Goal: Information Seeking & Learning: Learn about a topic

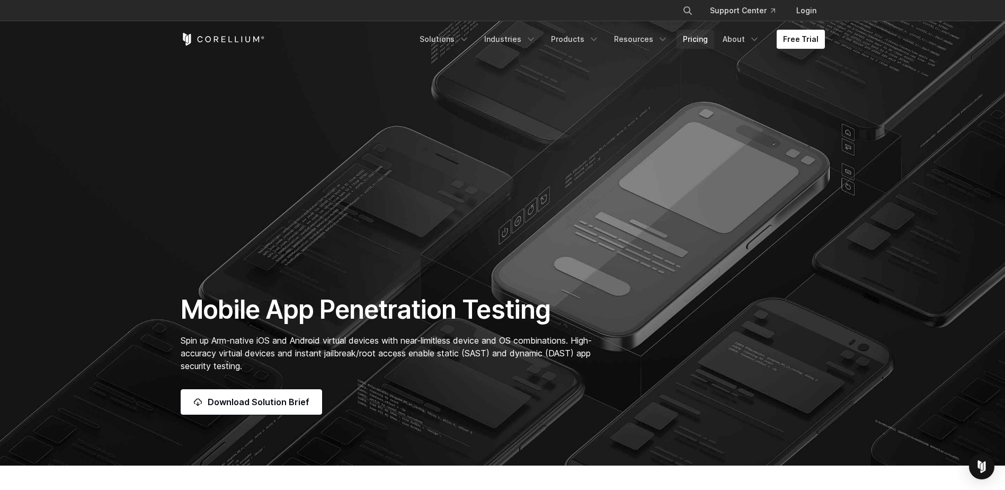
click at [691, 38] on link "Pricing" at bounding box center [696, 39] width 38 height 19
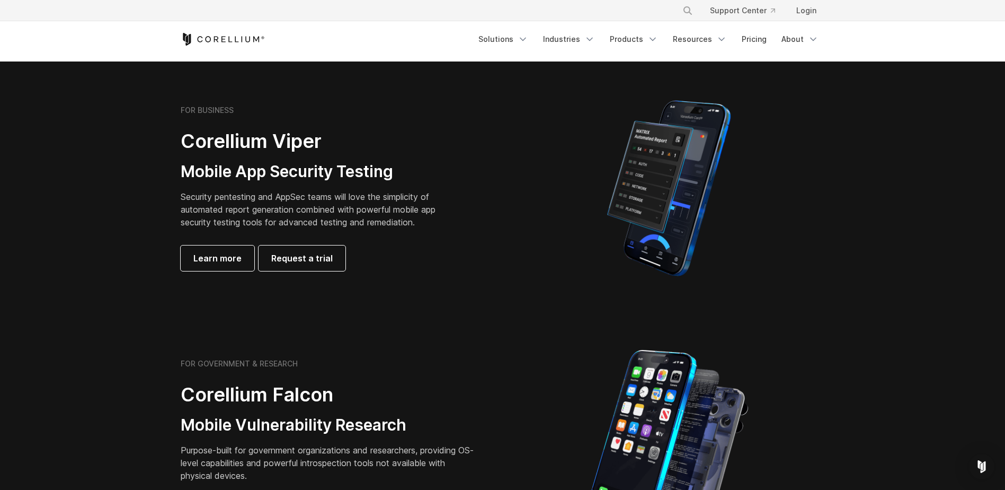
scroll to position [371, 0]
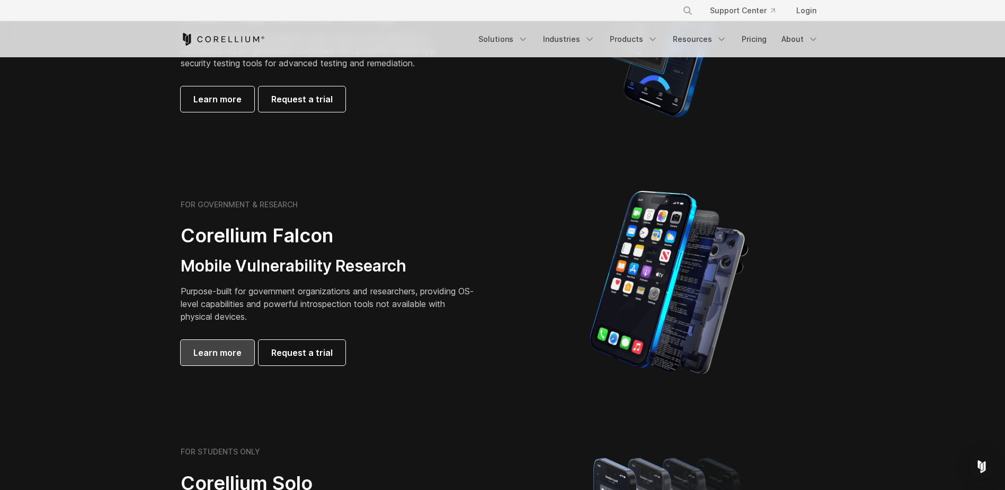
click at [211, 356] on span "Learn more" at bounding box center [217, 352] width 48 height 13
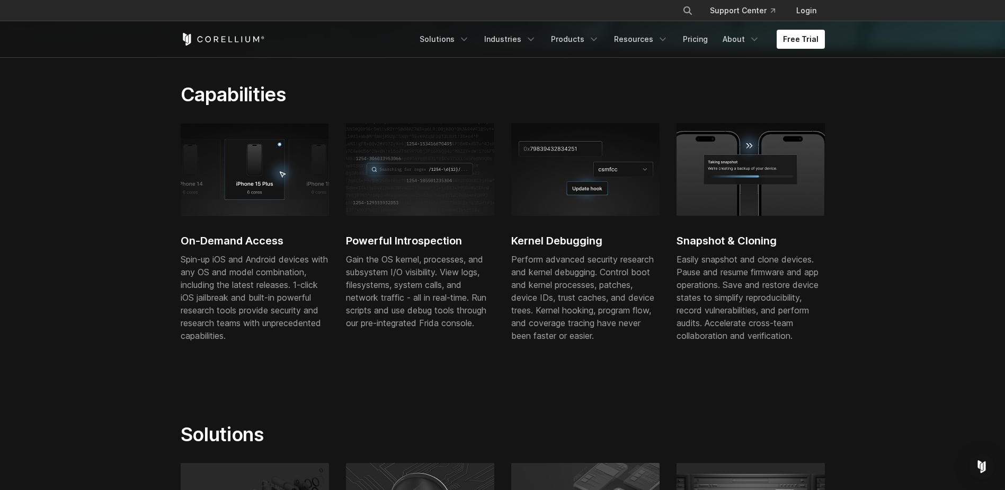
scroll to position [212, 0]
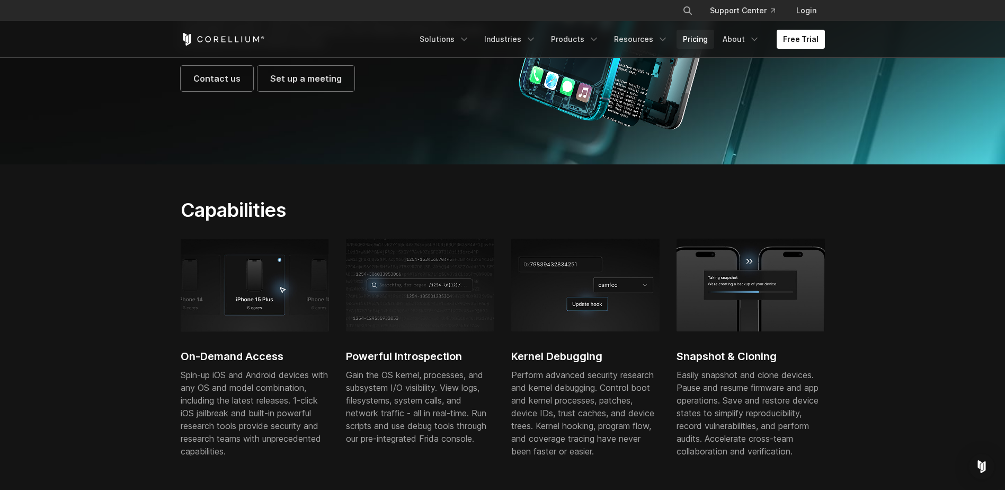
click at [692, 32] on link "Pricing" at bounding box center [696, 39] width 38 height 19
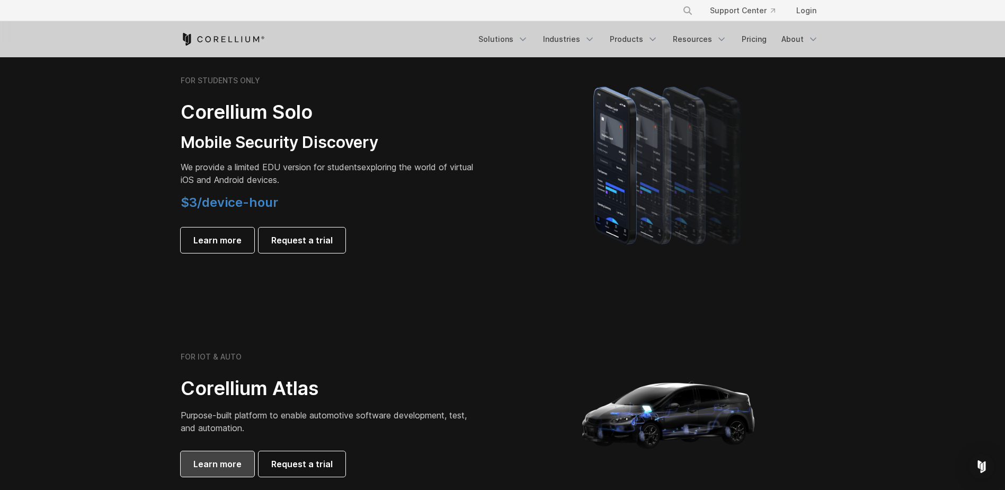
scroll to position [1007, 0]
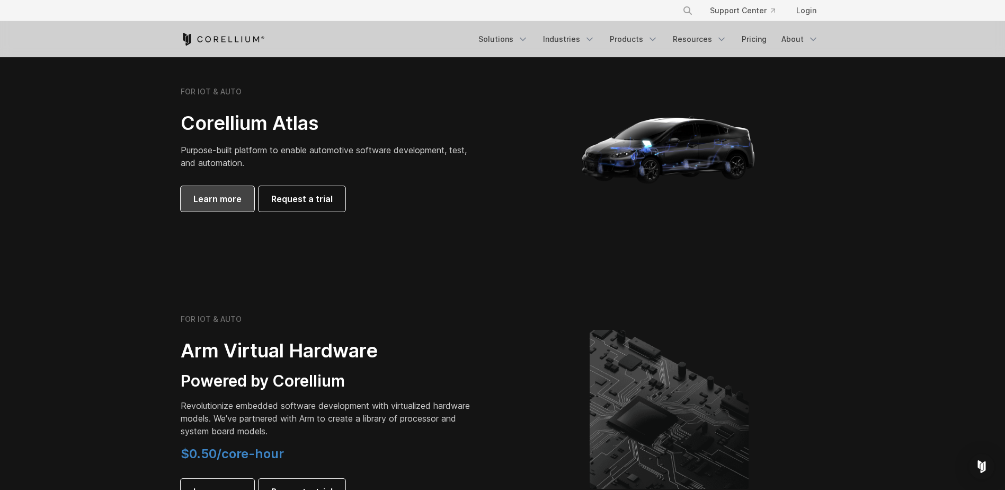
click at [225, 199] on span "Learn more" at bounding box center [217, 198] width 48 height 13
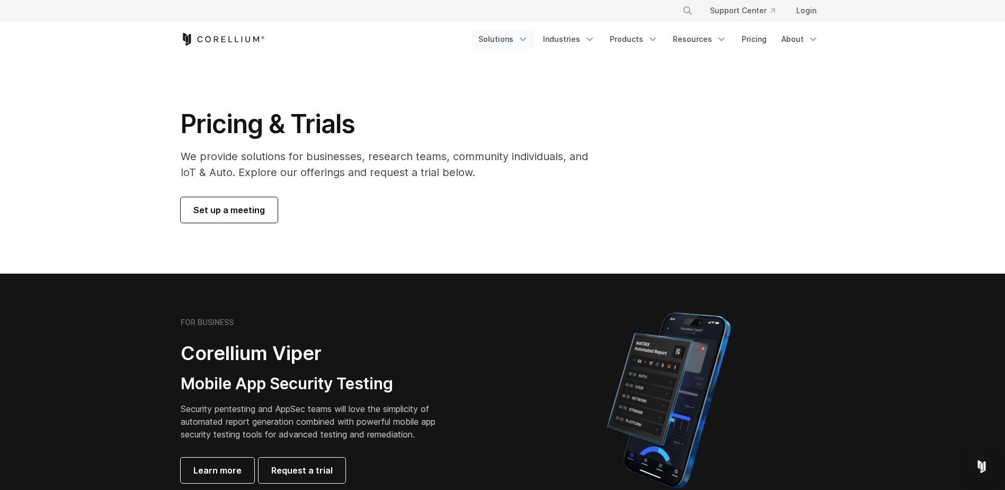
click at [519, 41] on link "Solutions" at bounding box center [503, 39] width 63 height 19
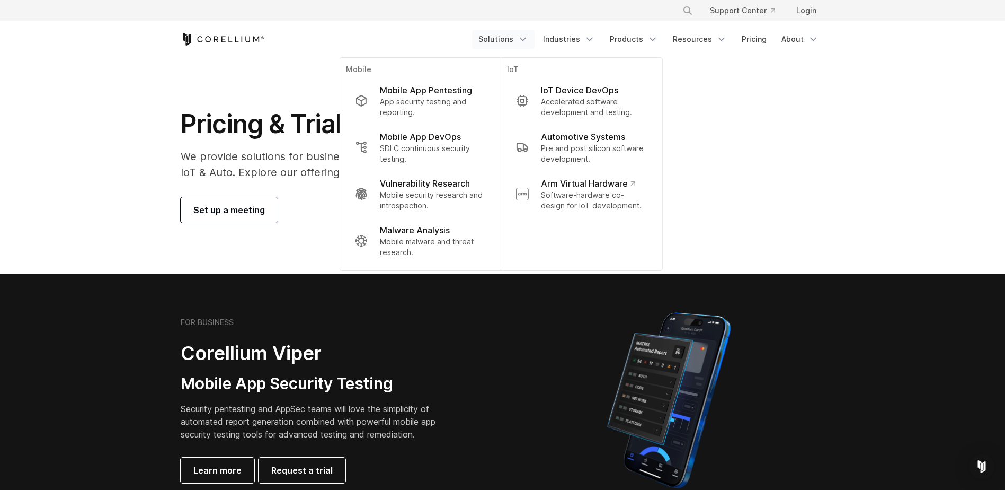
click at [519, 41] on link "Solutions" at bounding box center [503, 39] width 63 height 19
